Goal: Task Accomplishment & Management: Use online tool/utility

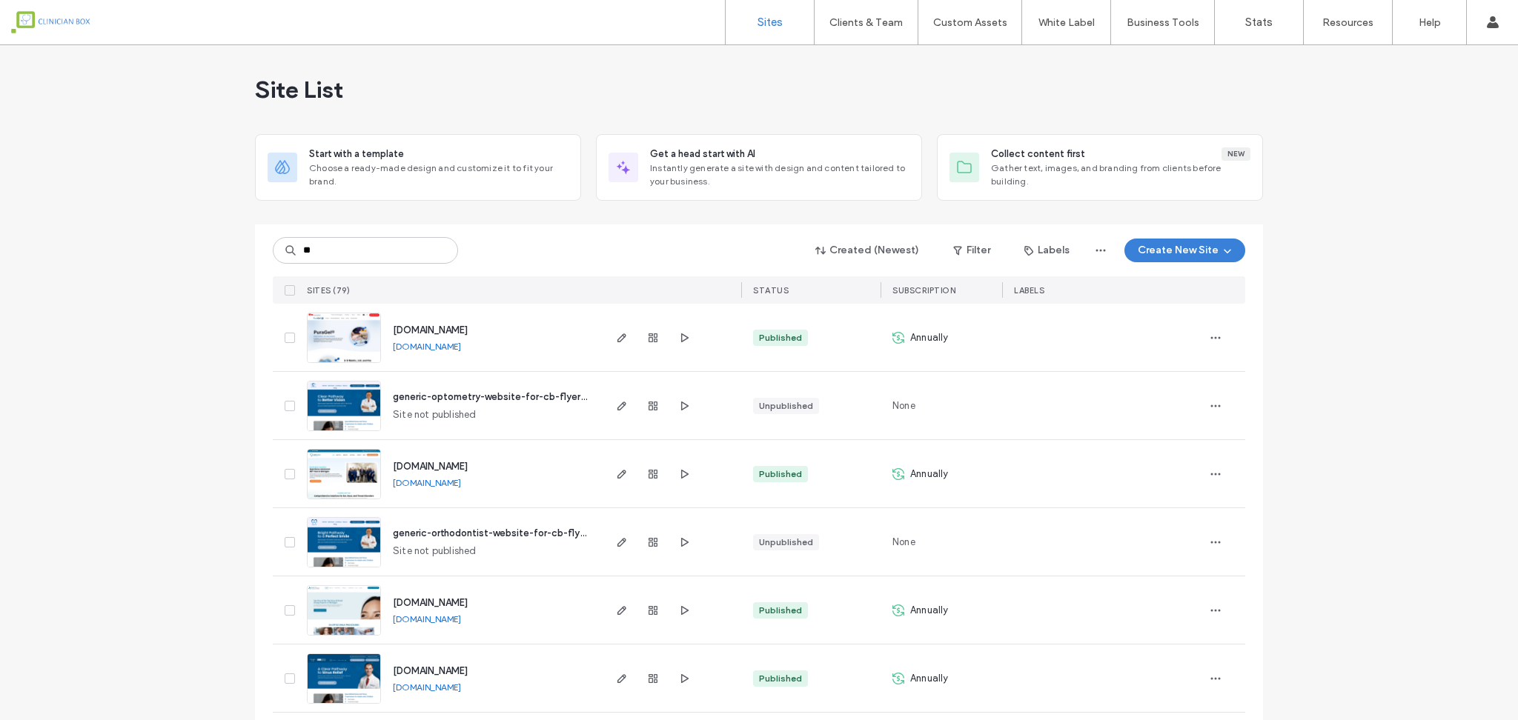
type input "*"
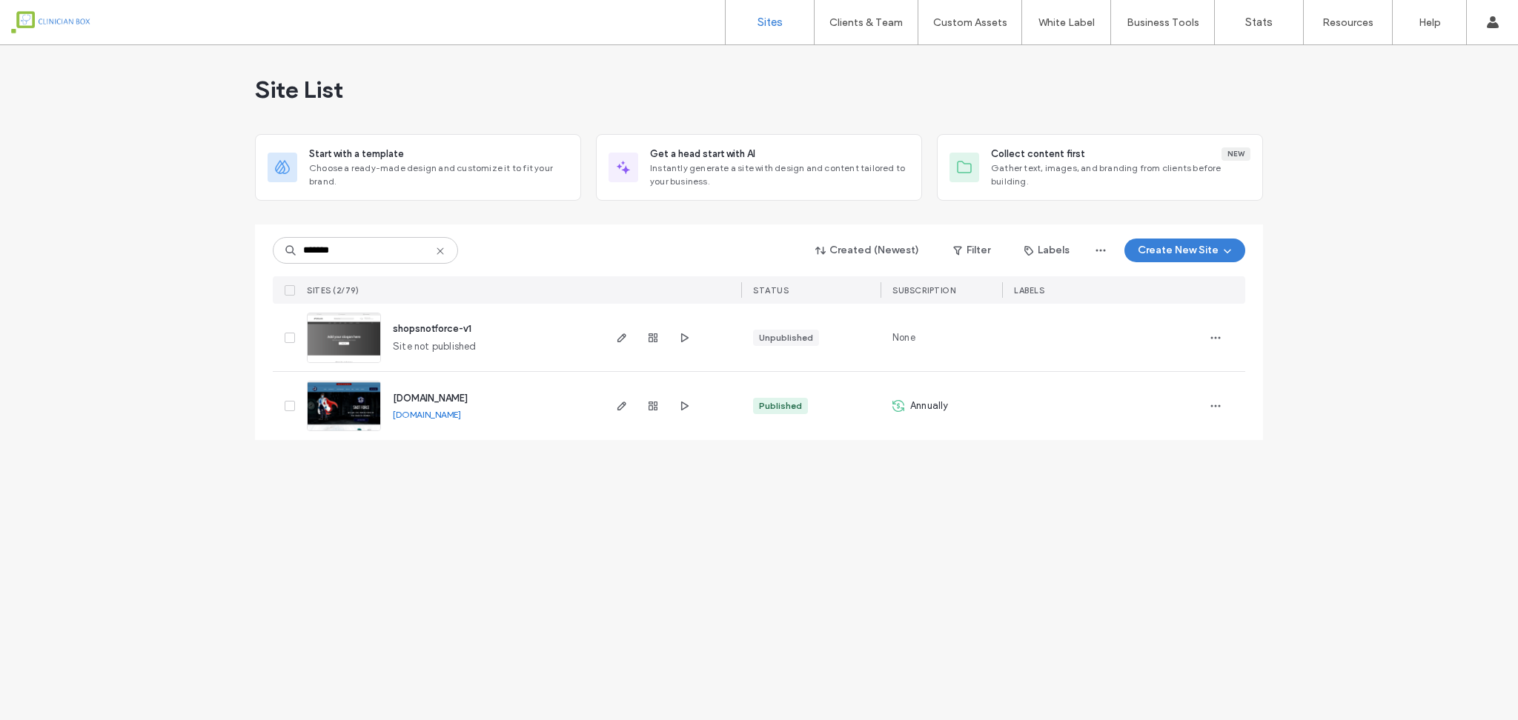
type input "*******"
click at [350, 404] on img at bounding box center [344, 432] width 73 height 101
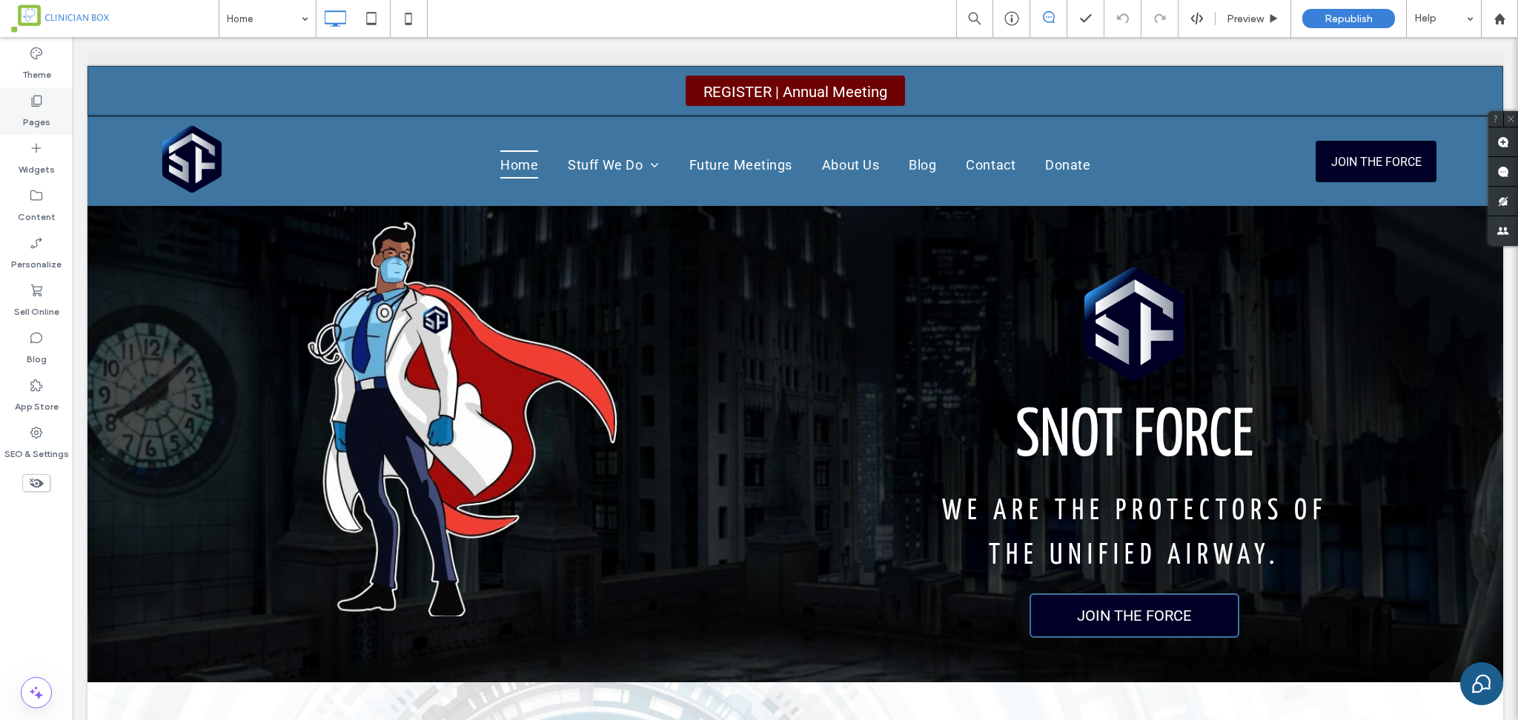
click at [38, 102] on icon at bounding box center [36, 100] width 15 height 15
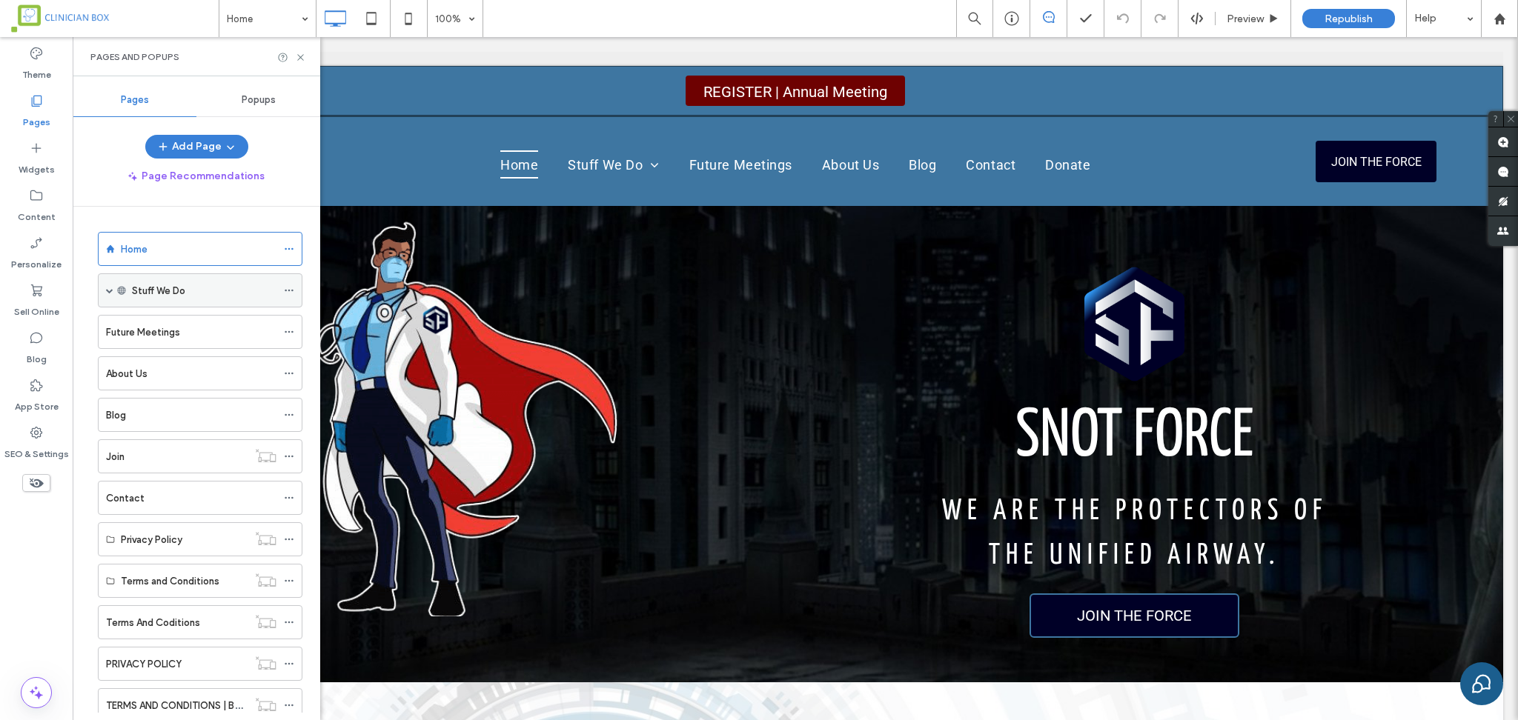
click at [109, 287] on span at bounding box center [109, 290] width 7 height 7
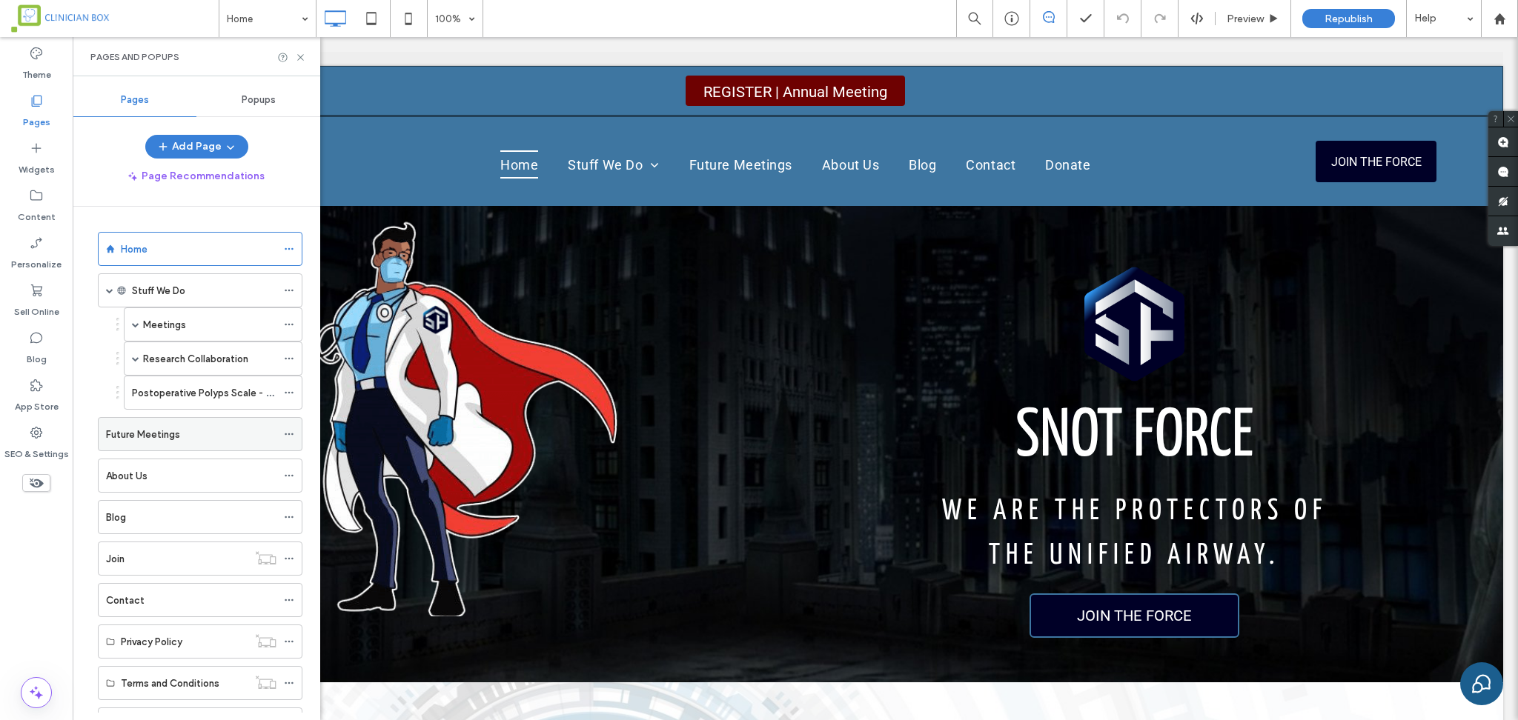
click at [123, 441] on label "Future Meetings" at bounding box center [143, 435] width 74 height 26
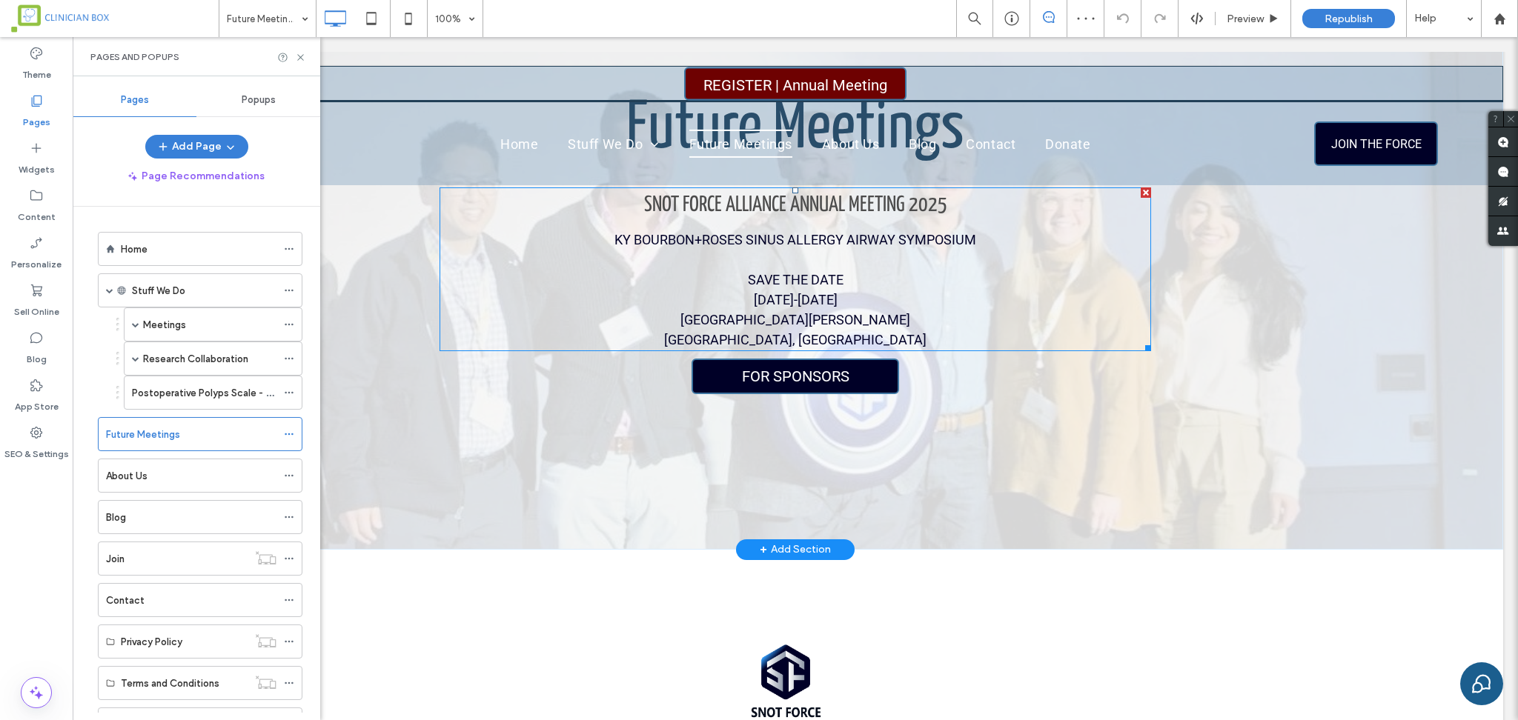
scroll to position [296, 0]
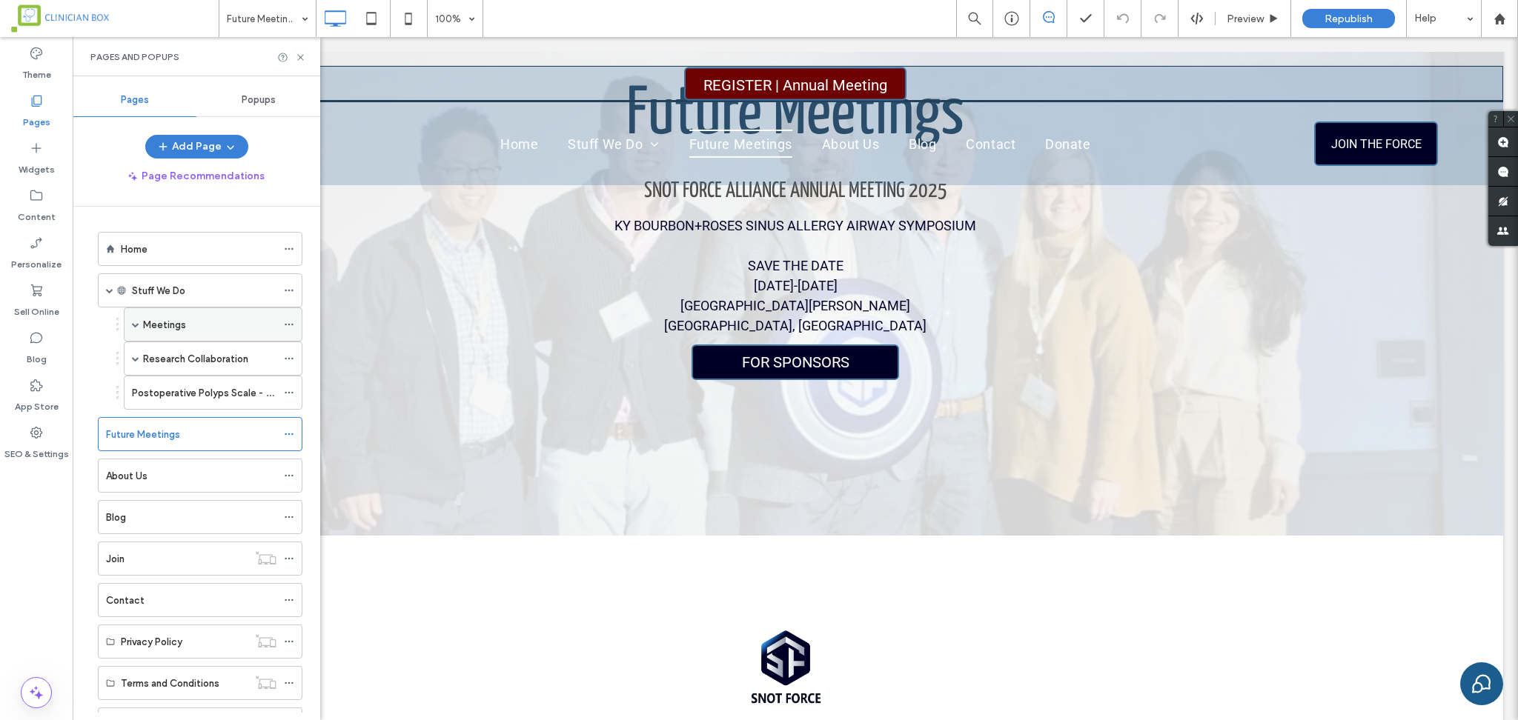
click at [136, 323] on span at bounding box center [135, 324] width 7 height 7
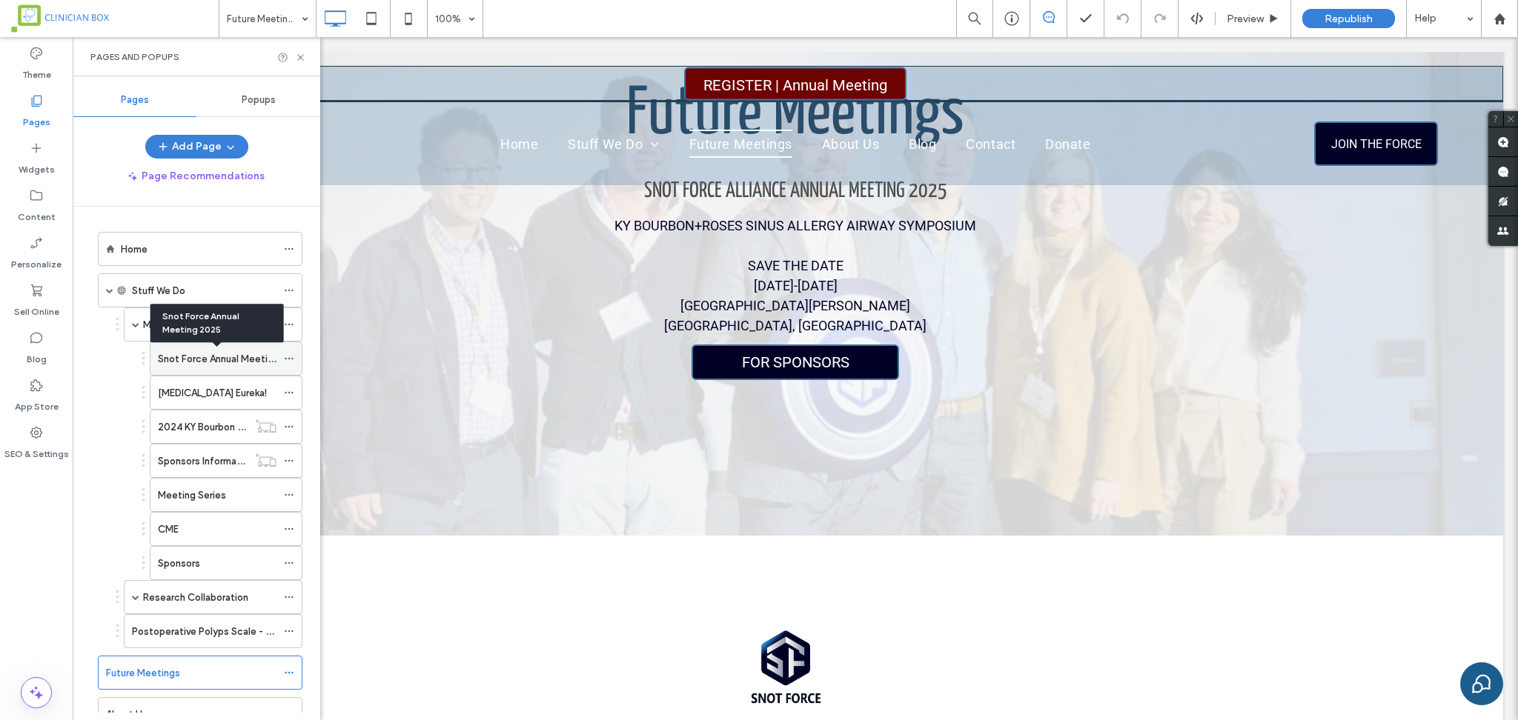
click at [227, 351] on label "Snot Force Annual Meeting 2025" at bounding box center [232, 359] width 148 height 26
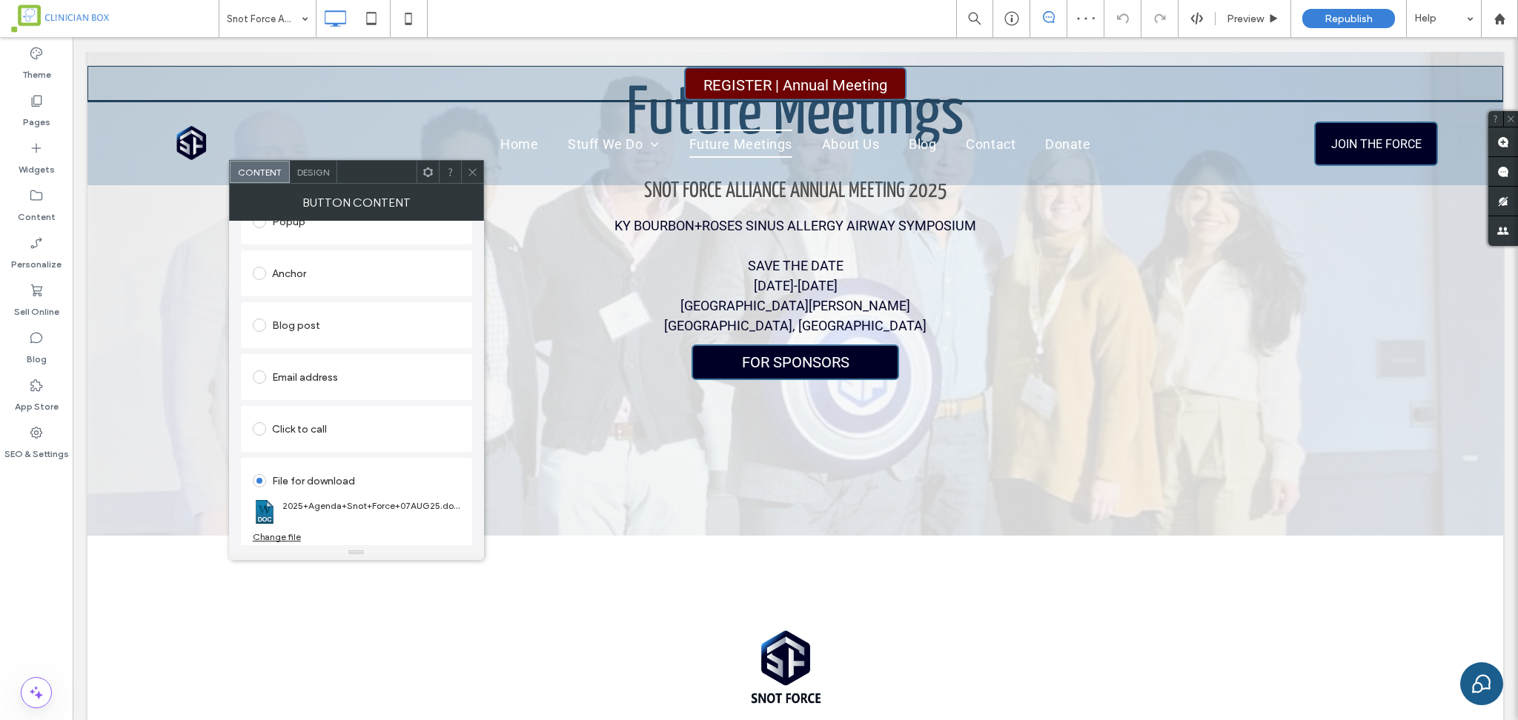
scroll to position [288, 0]
click at [294, 531] on div "Change file" at bounding box center [277, 532] width 48 height 11
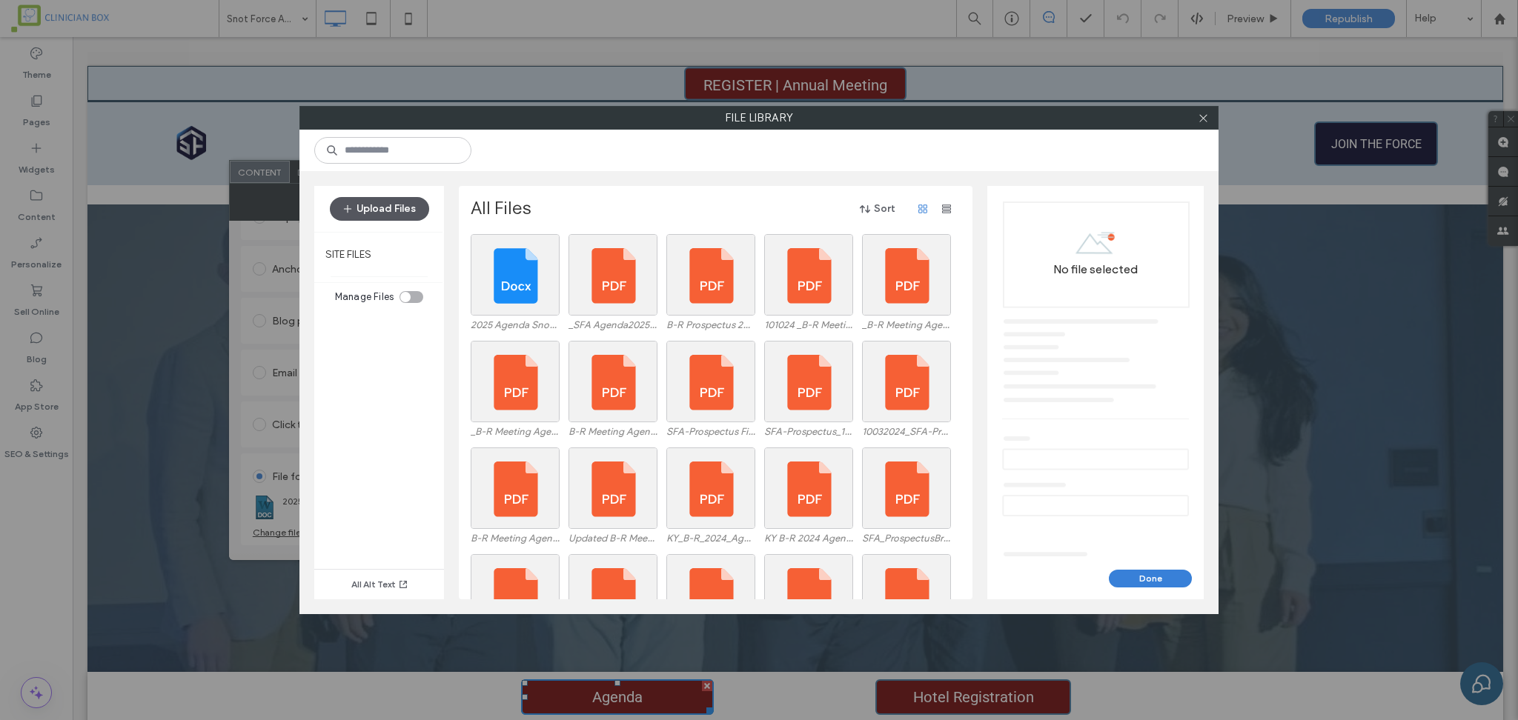
scroll to position [296, 0]
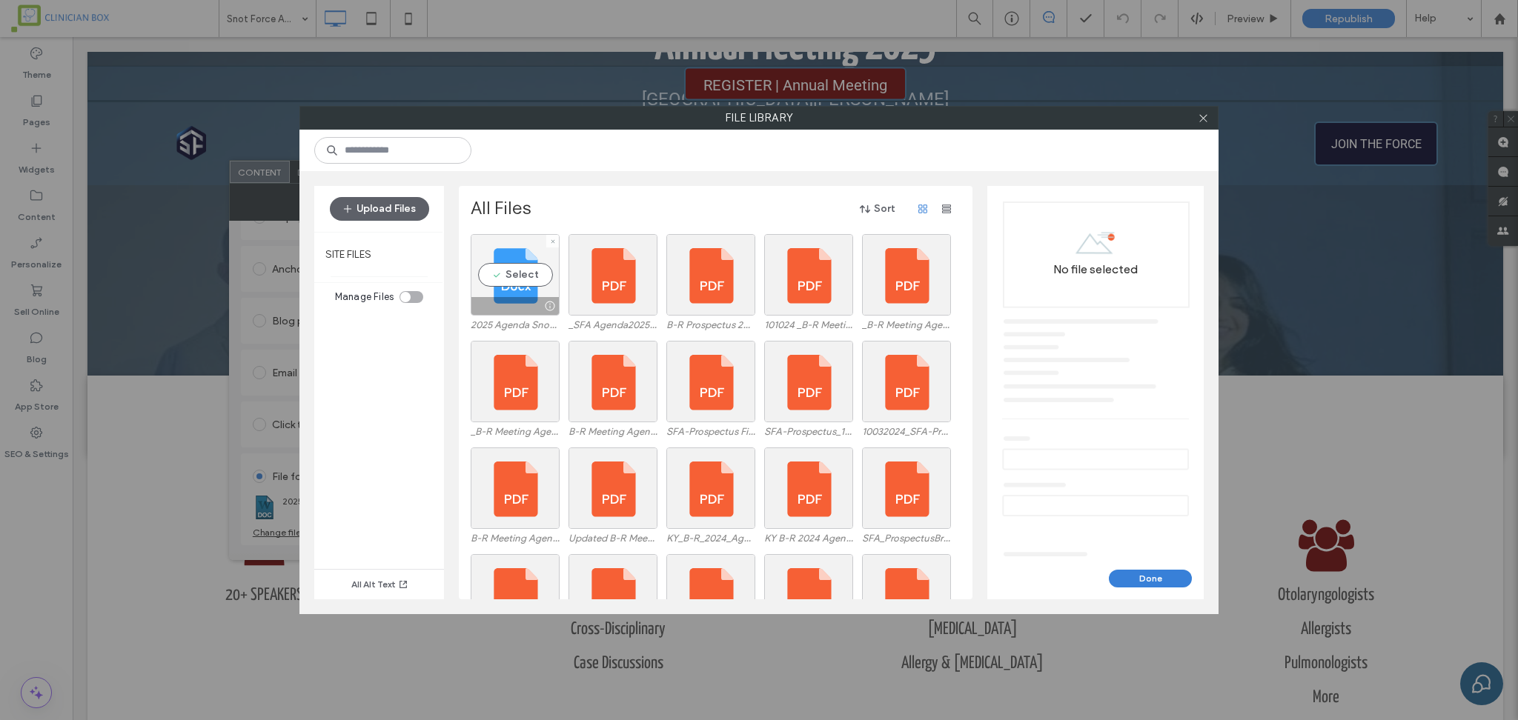
click at [555, 242] on div at bounding box center [552, 241] width 13 height 13
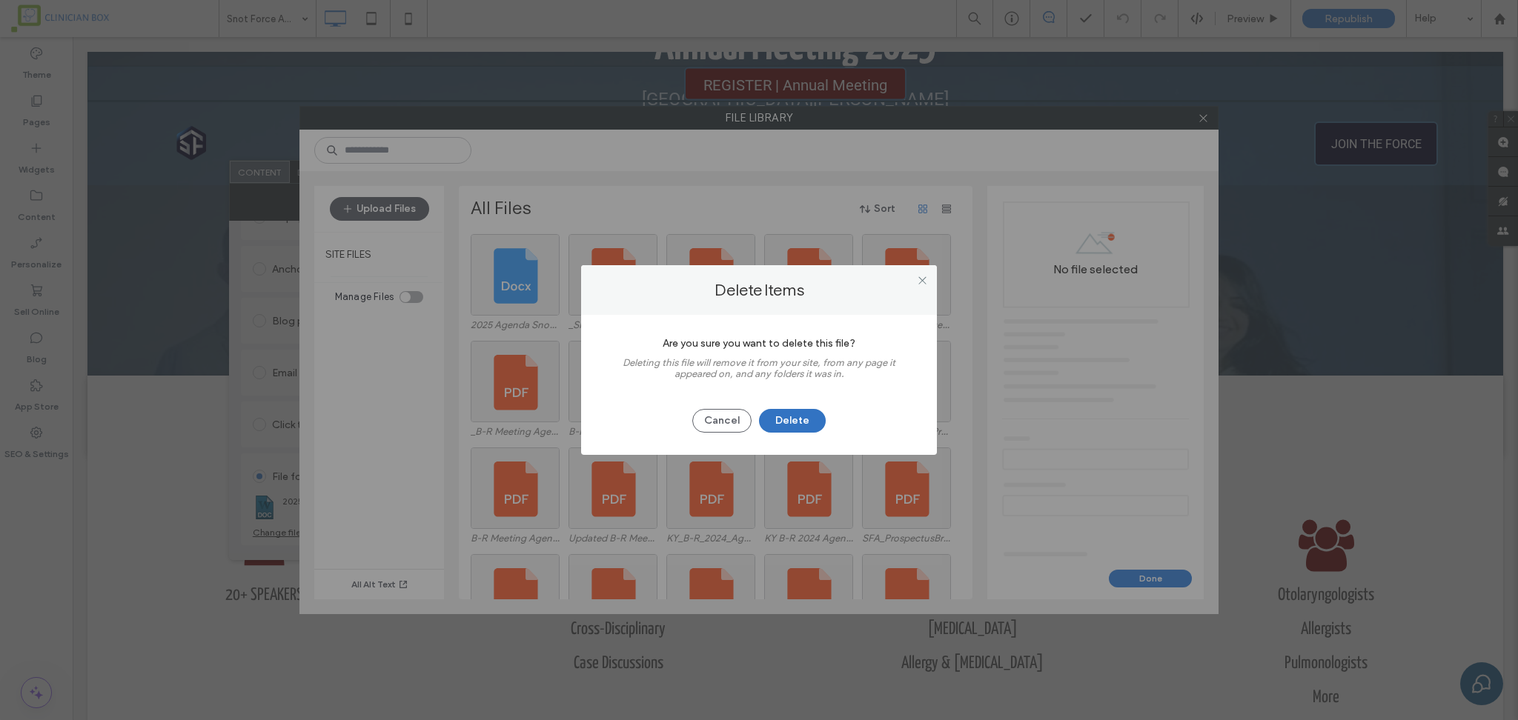
click at [787, 413] on button "Delete" at bounding box center [792, 421] width 67 height 24
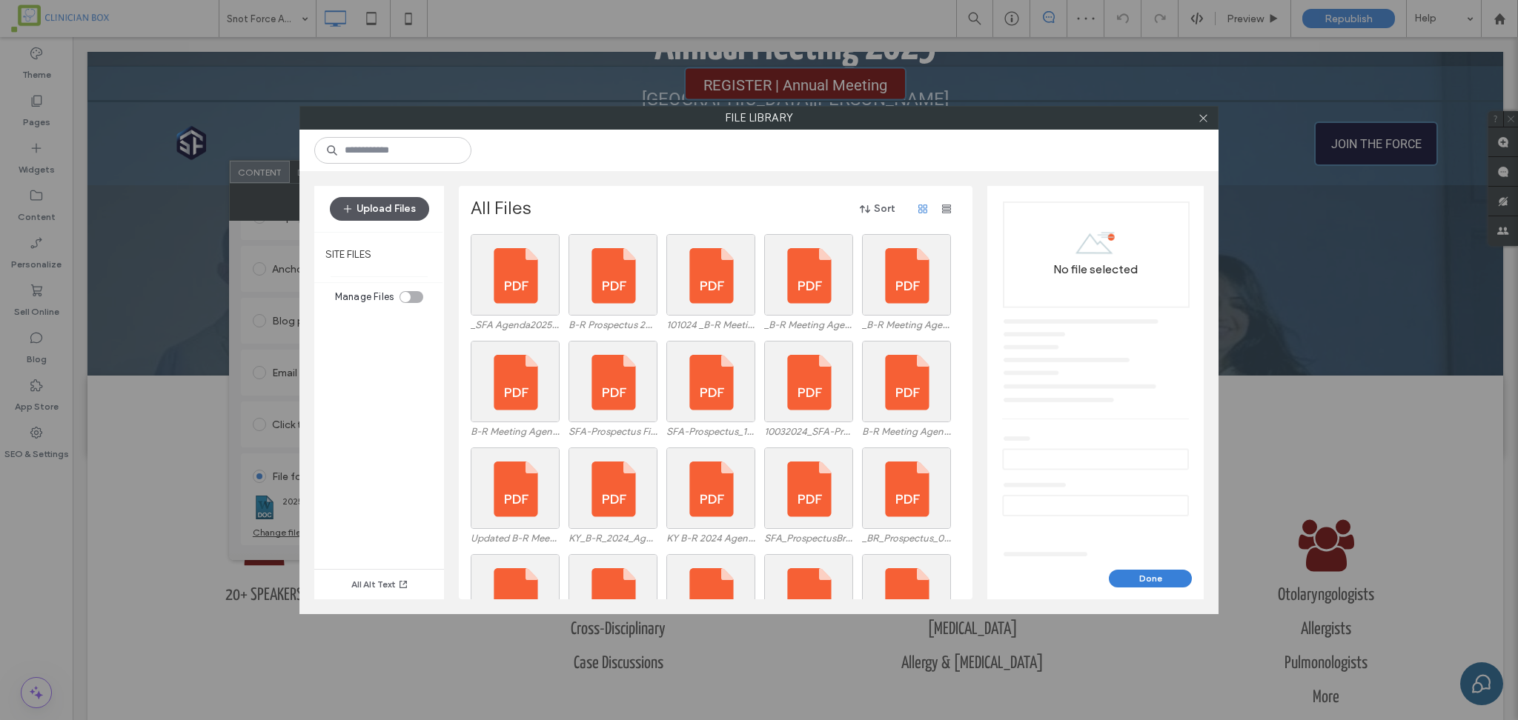
click at [392, 211] on button "Upload Files" at bounding box center [379, 209] width 99 height 24
click at [392, 208] on button "Upload Files" at bounding box center [379, 209] width 99 height 24
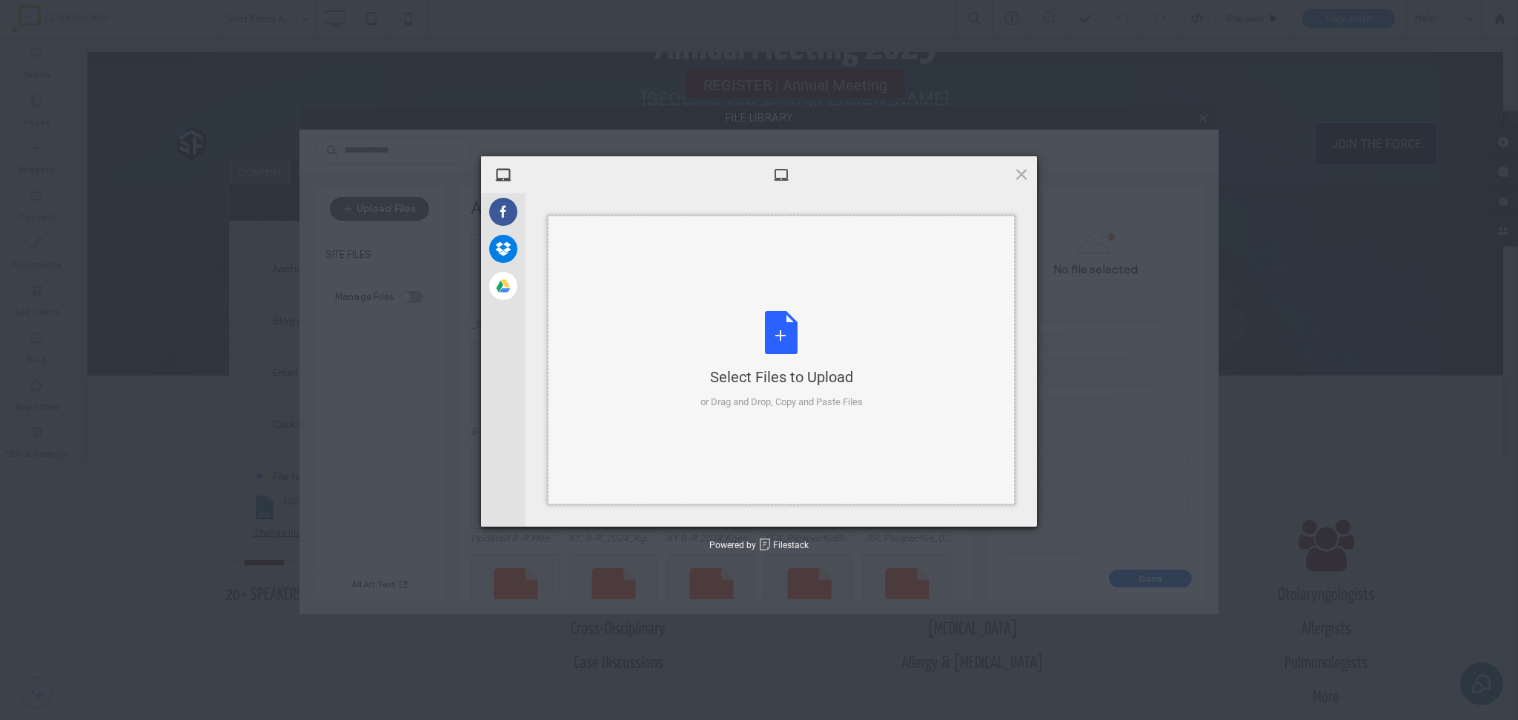
click at [789, 333] on div "Select Files to Upload or Drag and Drop, Copy and Paste Files" at bounding box center [781, 360] width 162 height 99
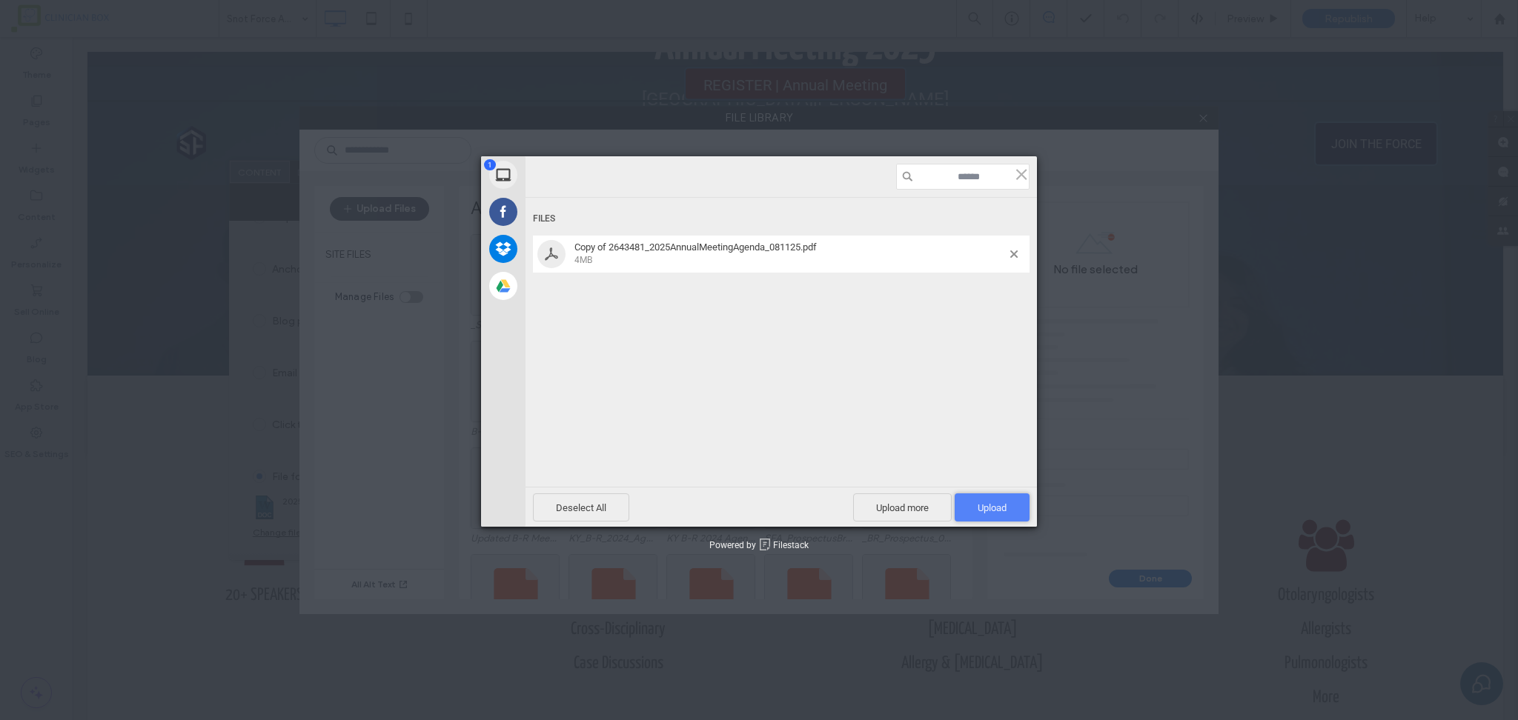
click at [1006, 503] on span "Upload 1" at bounding box center [992, 508] width 29 height 11
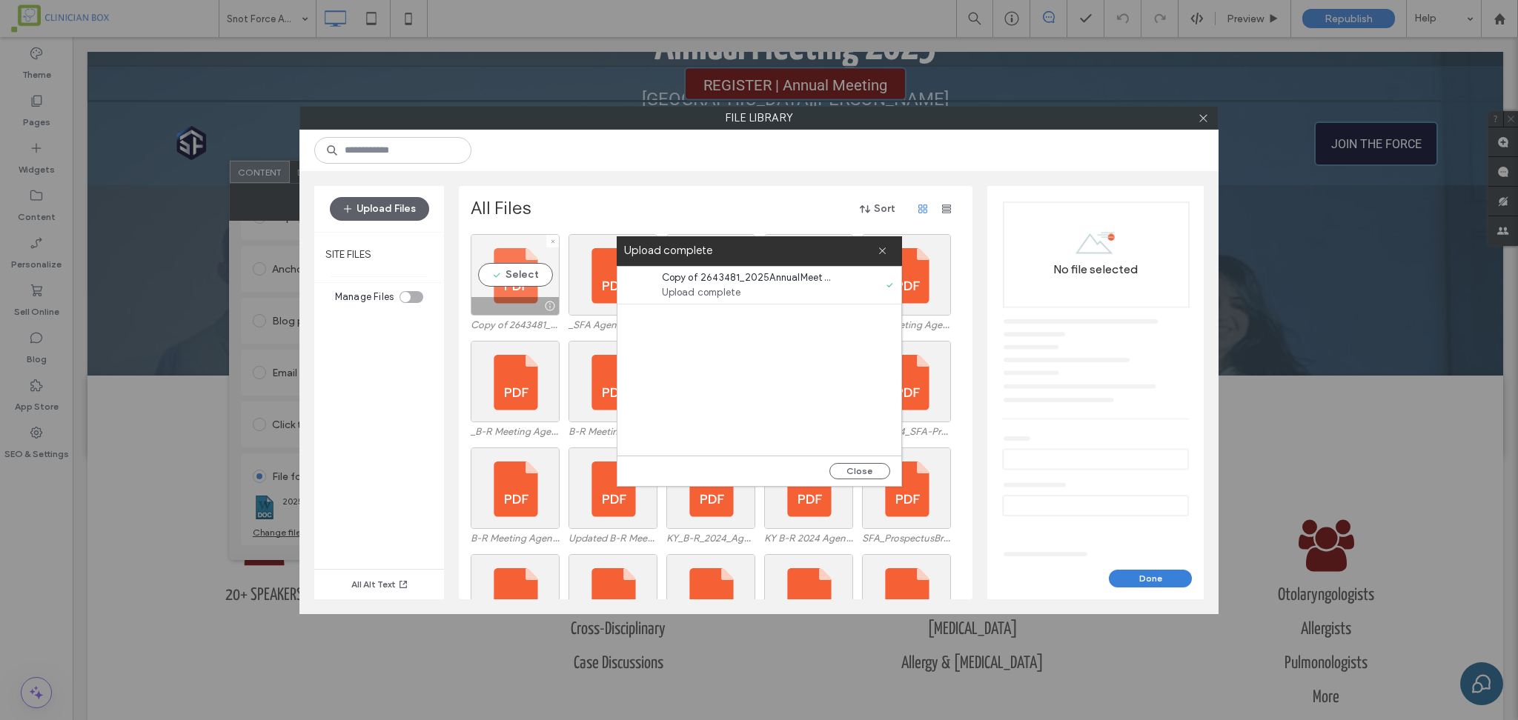
click at [530, 276] on div "Select" at bounding box center [515, 275] width 89 height 82
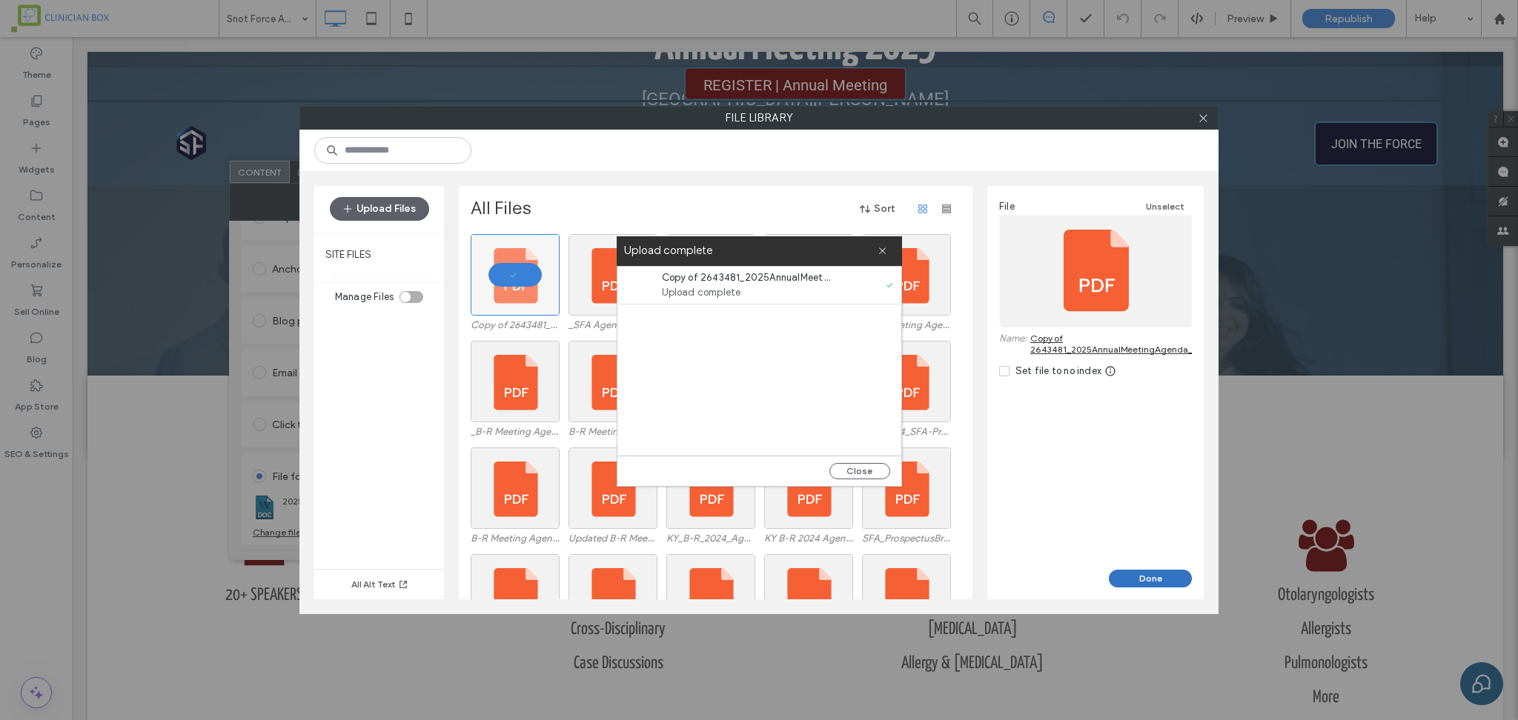
click at [1157, 578] on button "Done" at bounding box center [1150, 579] width 83 height 18
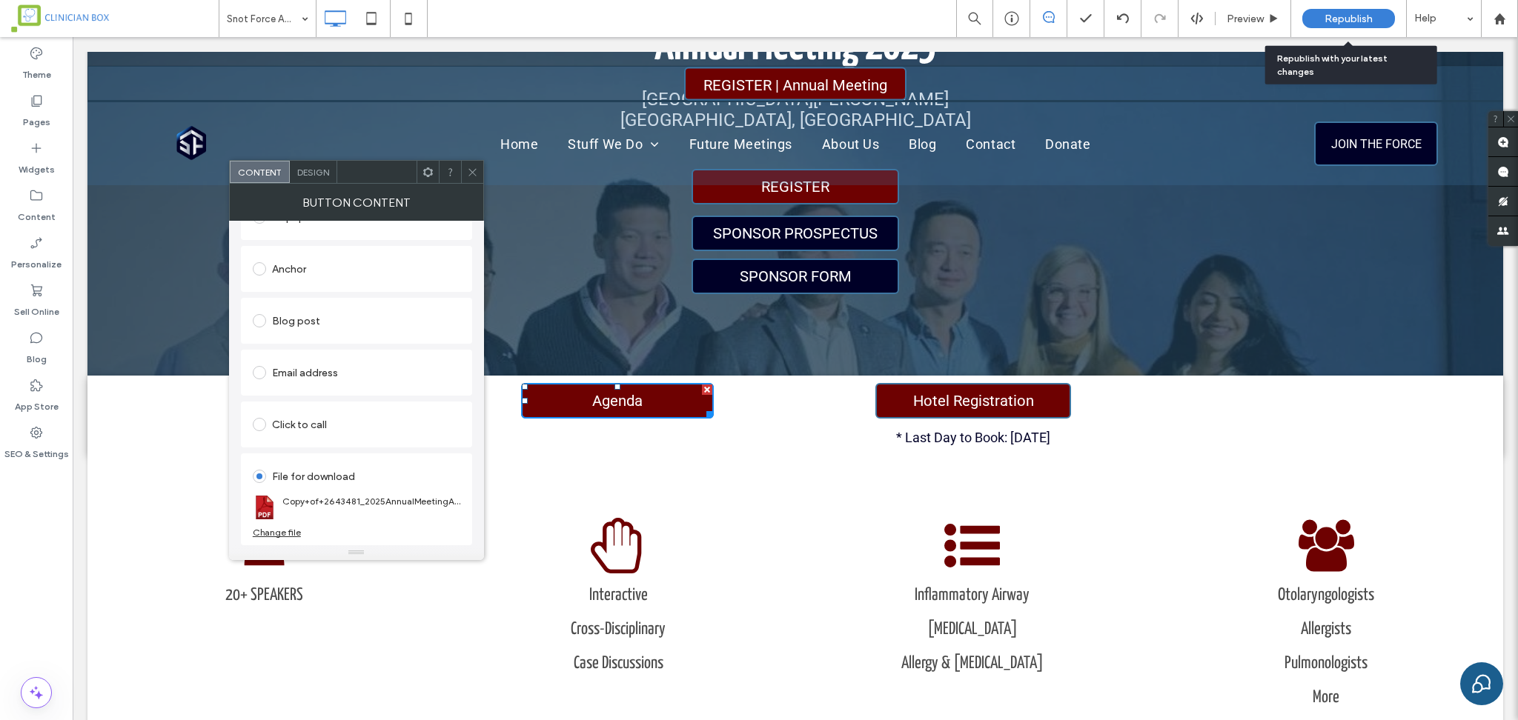
click at [1371, 23] on span "Republish" at bounding box center [1349, 19] width 48 height 13
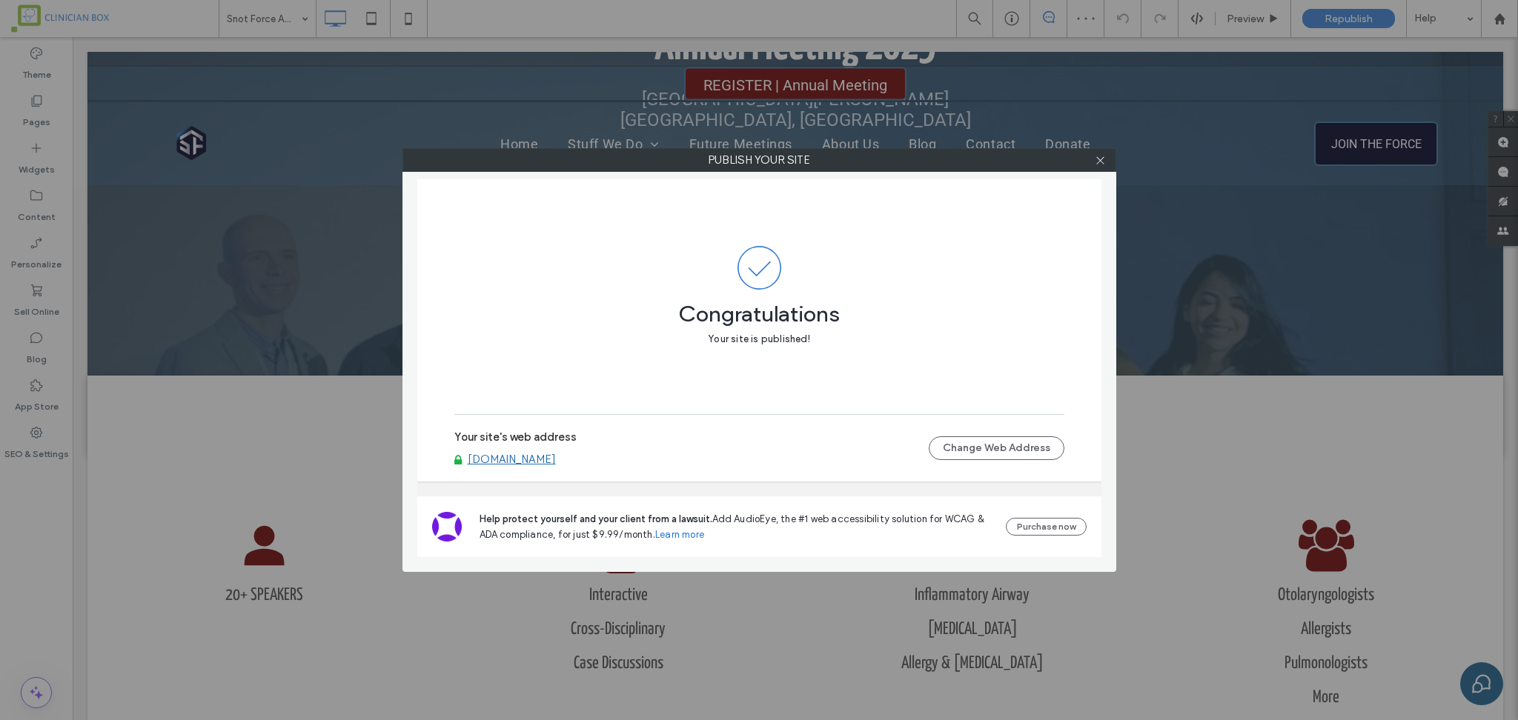
click at [1092, 153] on div at bounding box center [1101, 160] width 22 height 22
click at [1099, 159] on use at bounding box center [1099, 159] width 7 height 7
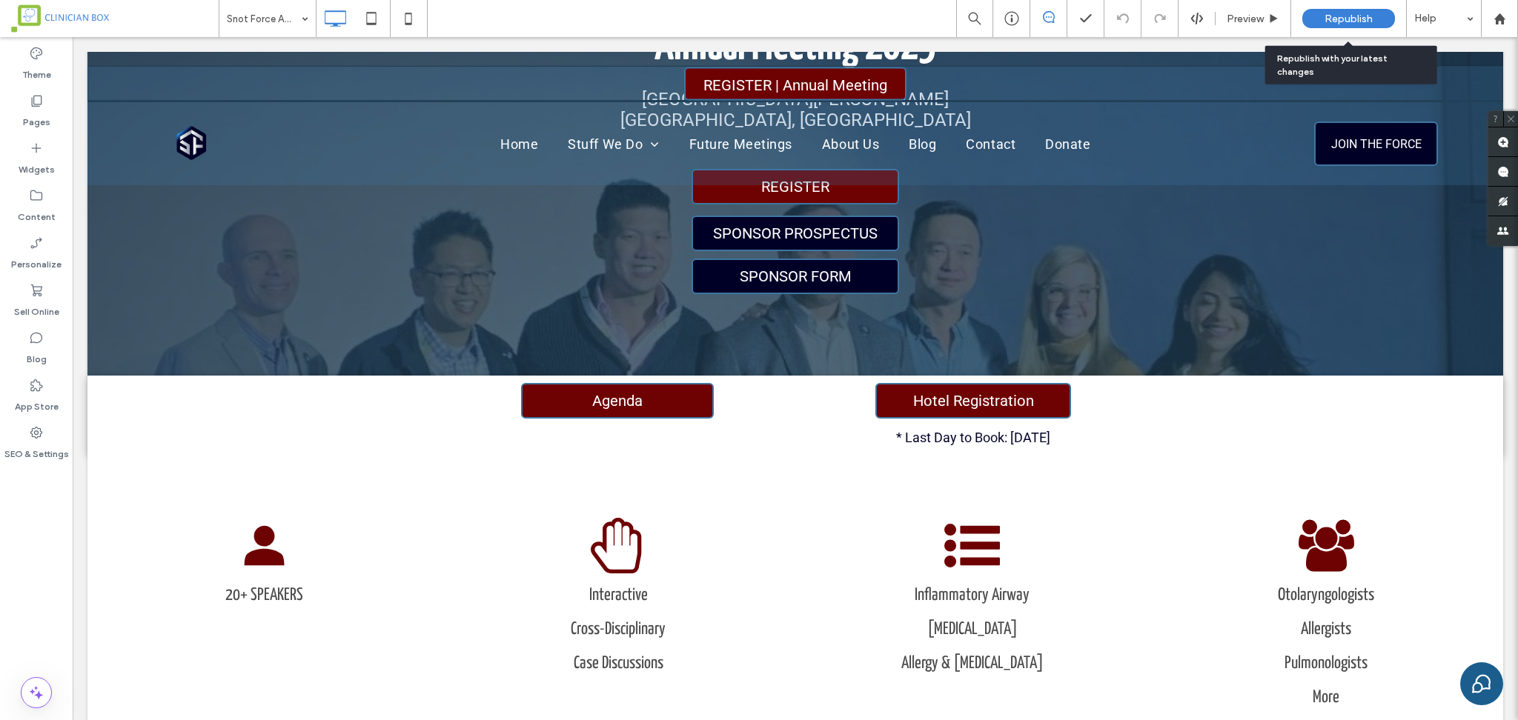
click at [1353, 9] on div "Republish" at bounding box center [1348, 18] width 93 height 19
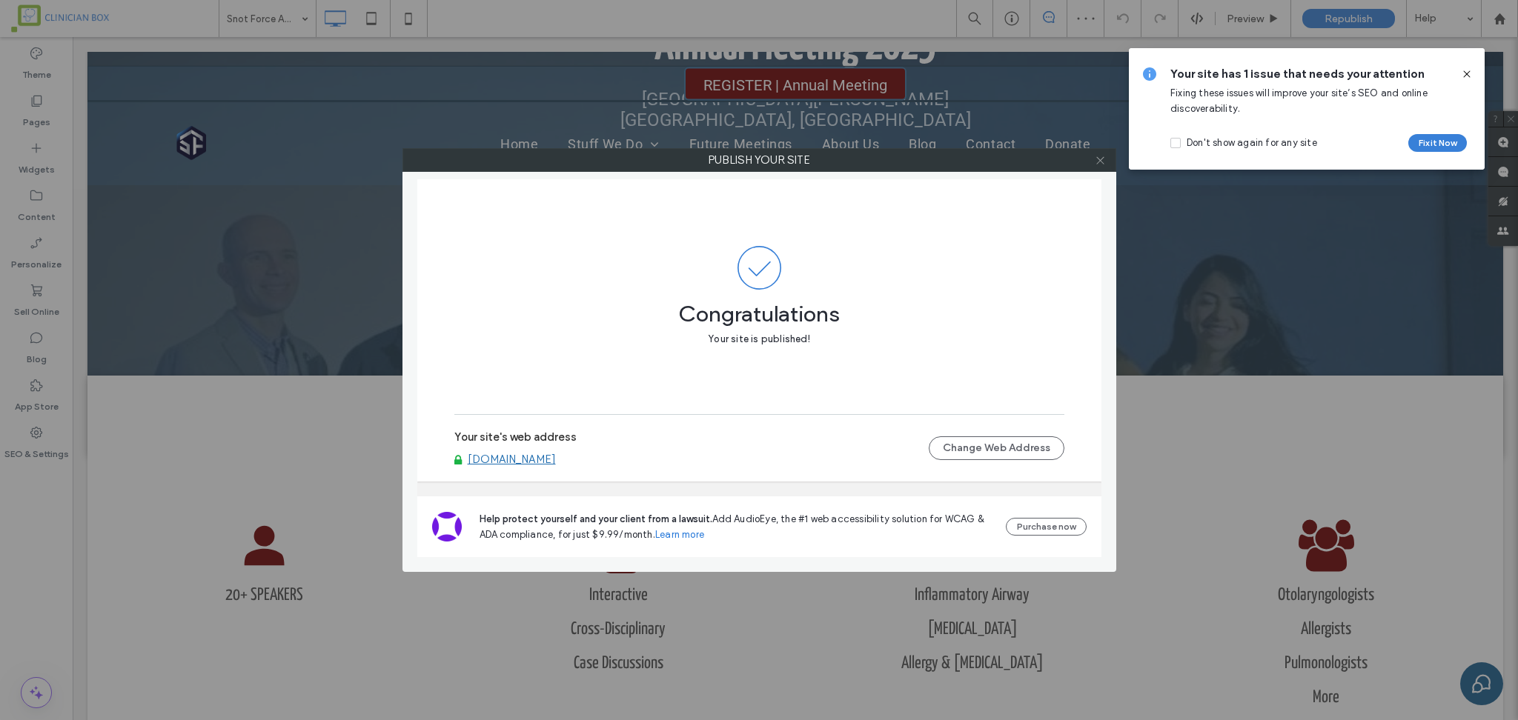
click at [1099, 158] on icon at bounding box center [1100, 160] width 11 height 11
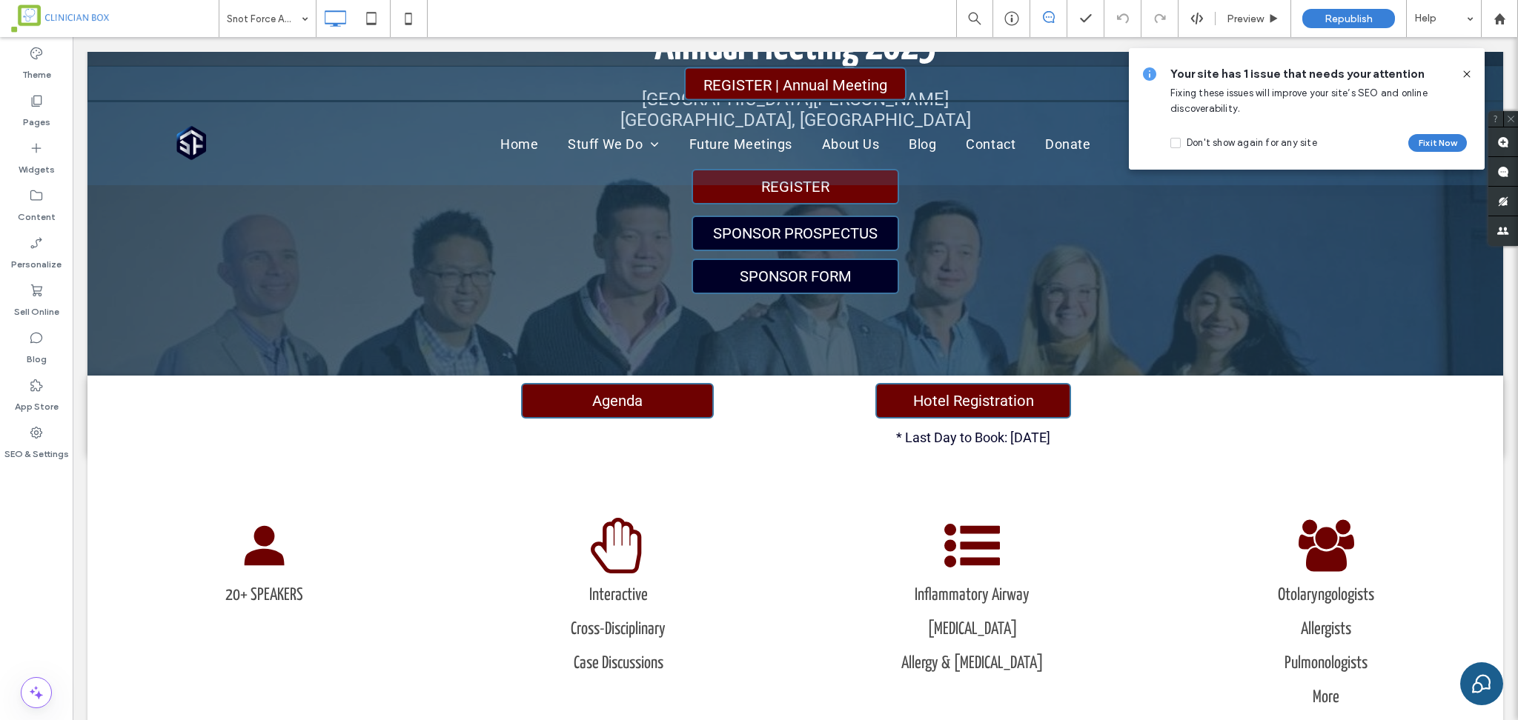
click at [1465, 70] on icon at bounding box center [1467, 74] width 12 height 12
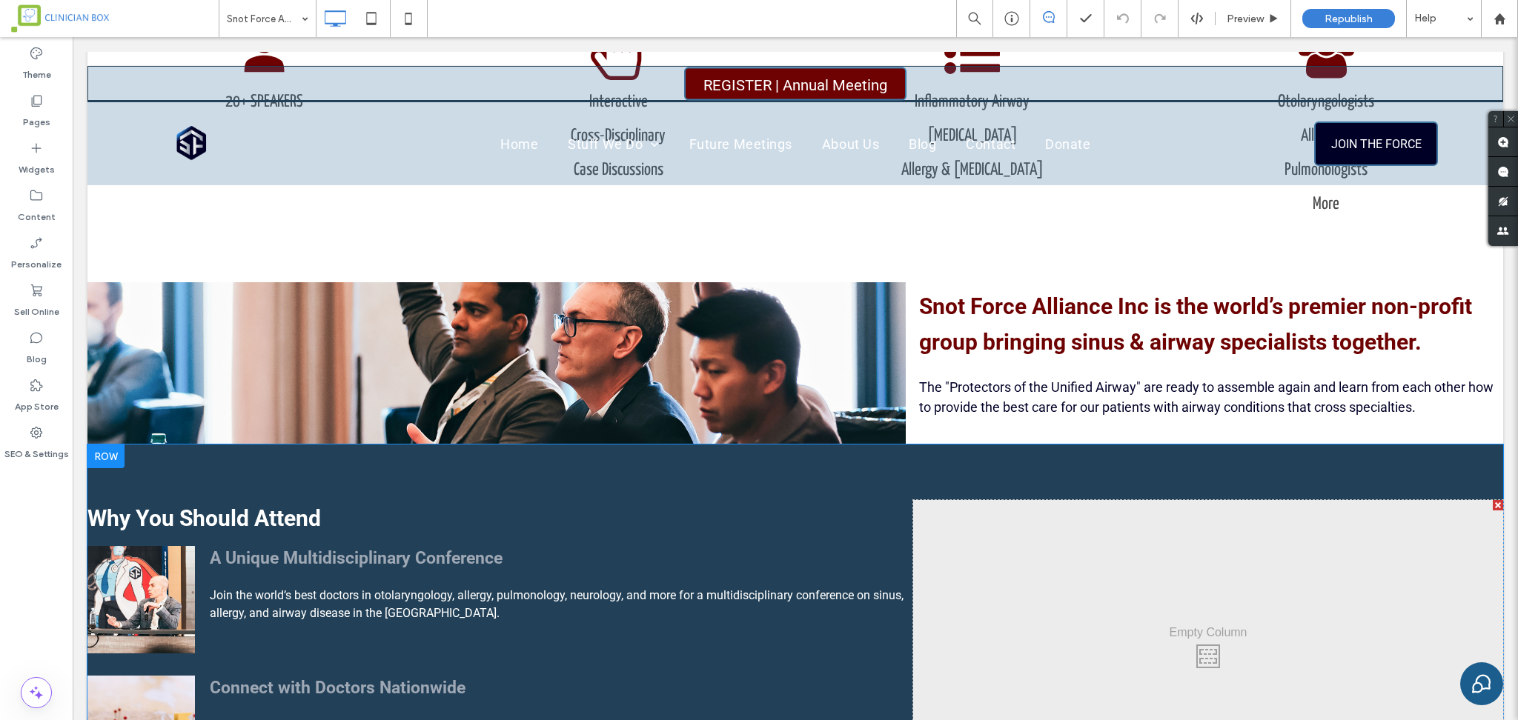
scroll to position [494, 0]
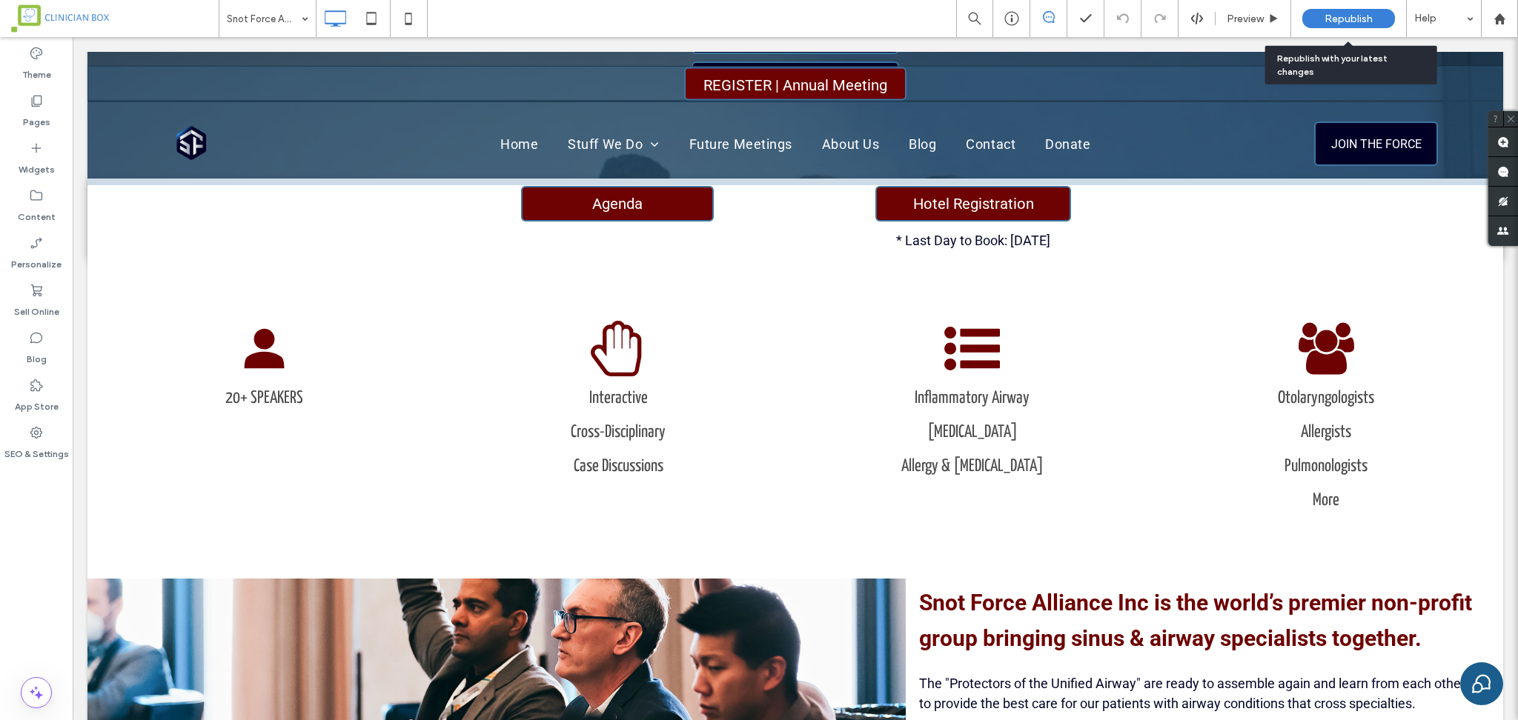
click at [1333, 17] on span "Republish" at bounding box center [1349, 19] width 48 height 13
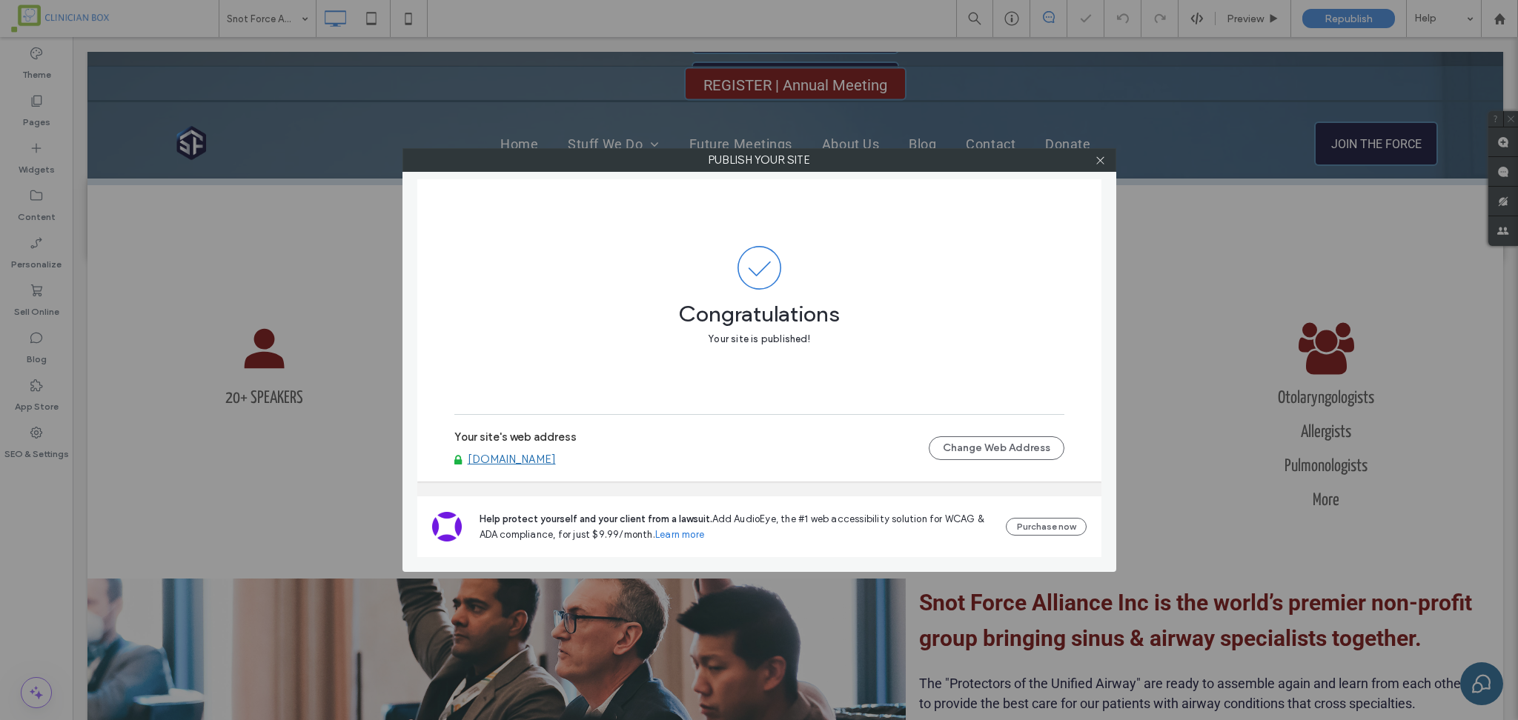
click at [540, 457] on link "[DOMAIN_NAME]" at bounding box center [512, 459] width 88 height 13
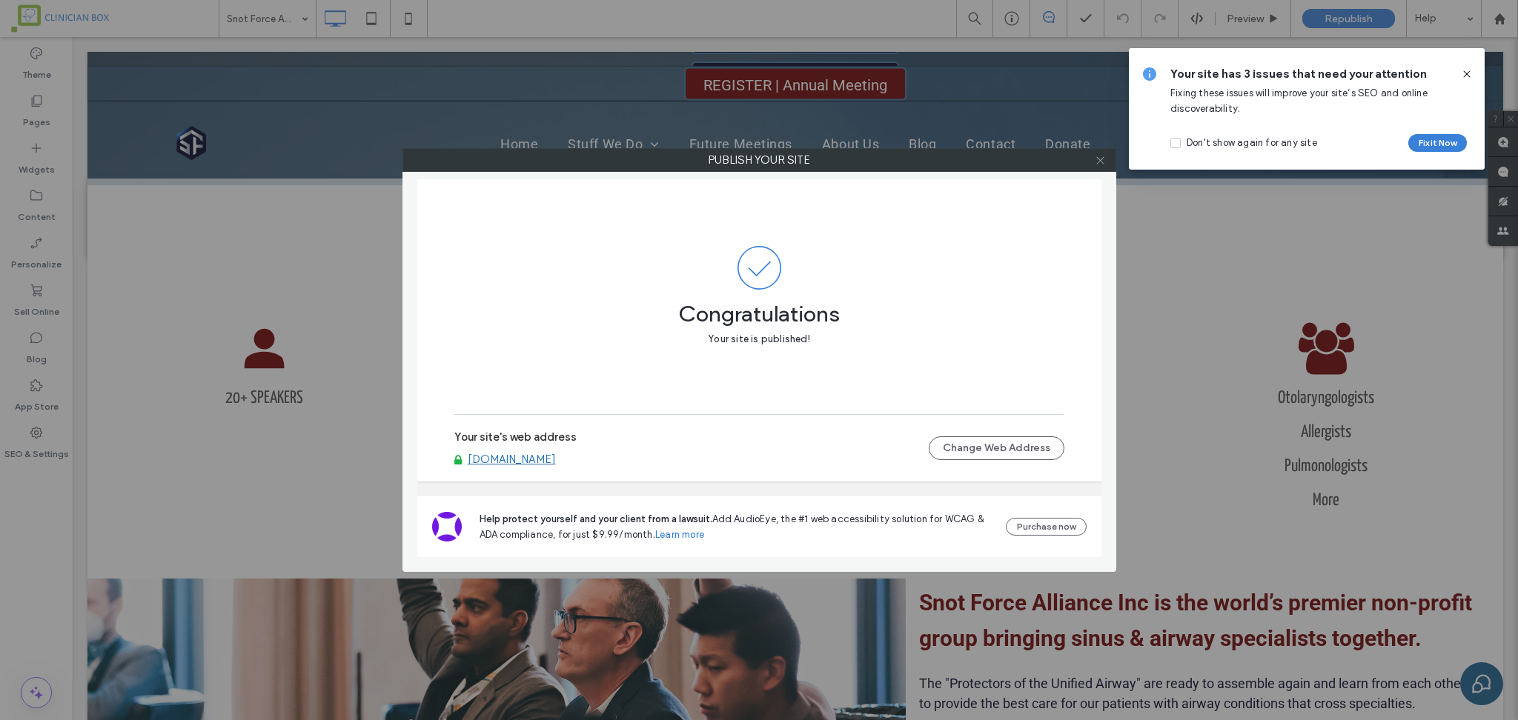
click at [1104, 160] on icon at bounding box center [1100, 160] width 11 height 11
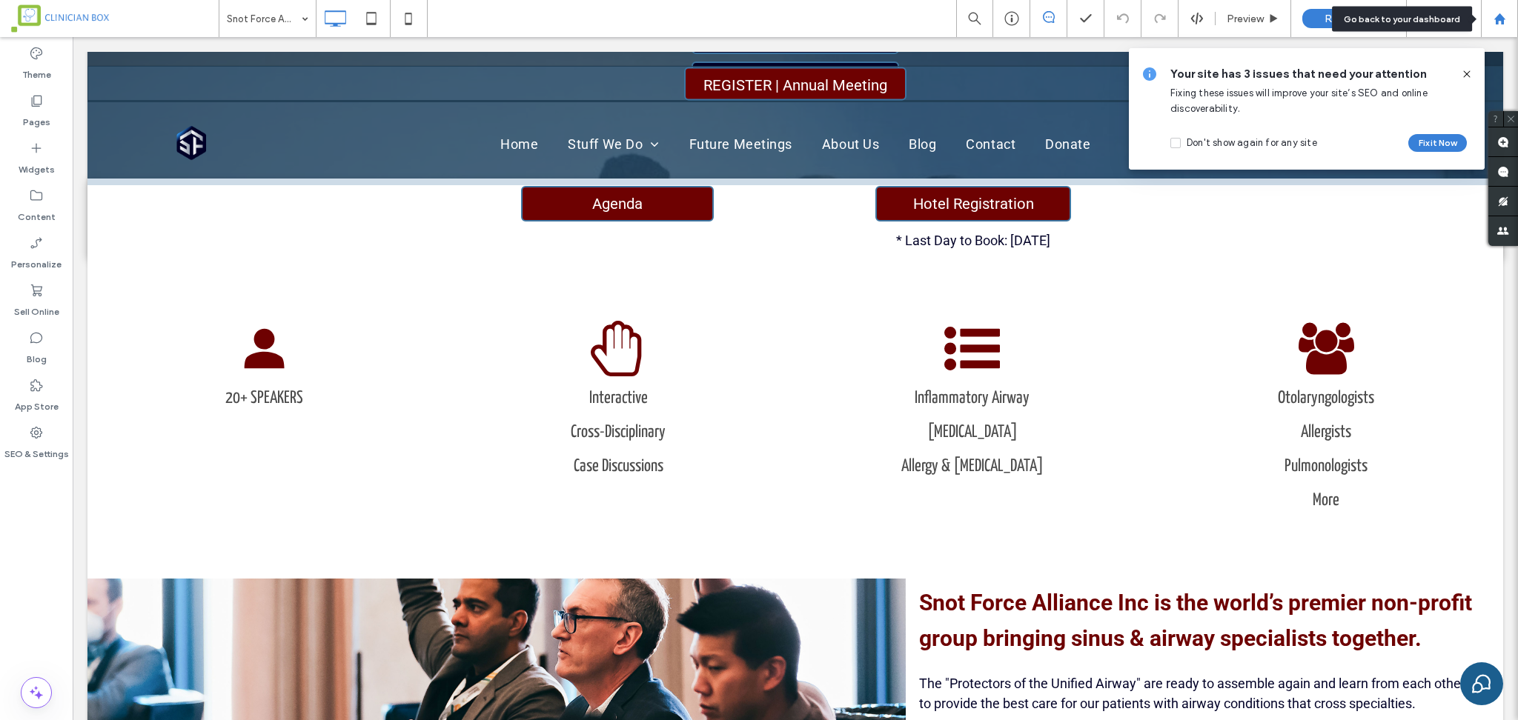
click at [1505, 21] on icon at bounding box center [1500, 19] width 13 height 13
